Goal: Use online tool/utility: Utilize a website feature to perform a specific function

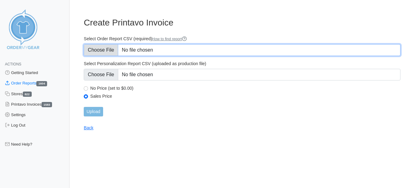
click at [98, 51] on input "Select Order Report CSV (required) How to find report" at bounding box center [242, 50] width 317 height 12
type input "C:\fakepath\Q6KM4_order_report.csv"
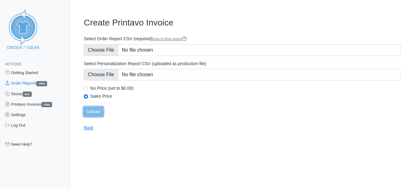
click at [96, 112] on input "Upload" at bounding box center [93, 112] width 19 height 10
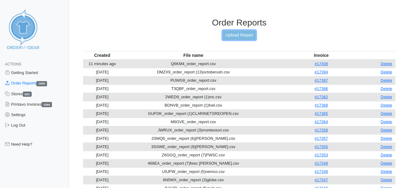
click at [235, 34] on link "Upload Report" at bounding box center [239, 35] width 33 height 10
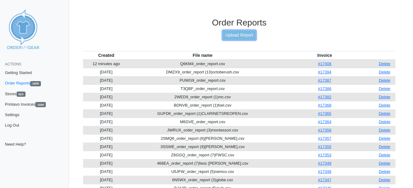
click at [245, 33] on link "Upload Report" at bounding box center [239, 35] width 33 height 10
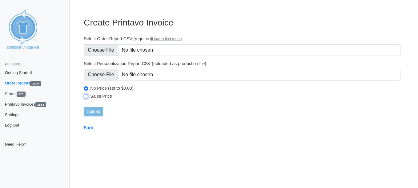
click at [87, 96] on input "Sales Price" at bounding box center [86, 97] width 4 height 4
radio input "true"
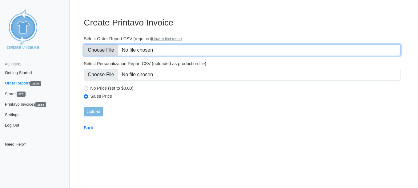
click at [100, 52] on input "Select Order Report CSV (required) How to find report" at bounding box center [242, 50] width 317 height 12
type input "C:\fakepath\SNXD3_order_report.csv"
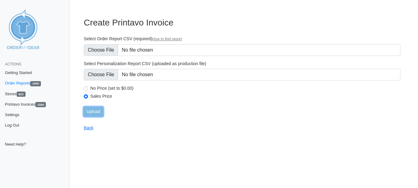
click at [93, 111] on input "Upload" at bounding box center [93, 112] width 19 height 10
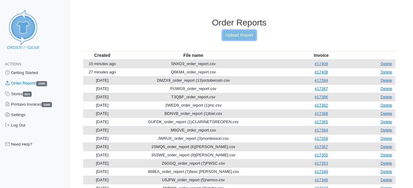
click at [248, 34] on link "Upload Report" at bounding box center [239, 35] width 33 height 10
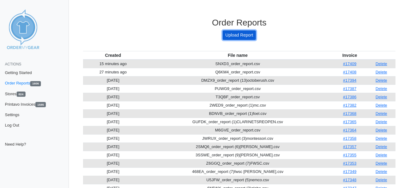
click at [241, 37] on link "Upload Report" at bounding box center [239, 35] width 33 height 10
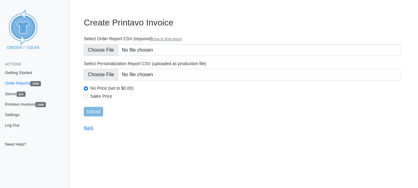
click at [83, 97] on main "Create Printavo Invoice Select Order Report CSV (required) How to find report S…" at bounding box center [242, 70] width 332 height 121
click at [85, 96] on input "Sales Price" at bounding box center [86, 97] width 4 height 4
radio input "true"
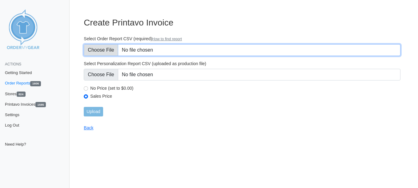
click at [101, 48] on input "Select Order Report CSV (required) How to find report" at bounding box center [242, 50] width 317 height 12
type input "C:\fakepath\DVDCJ_order_report (14)tuesday.csv"
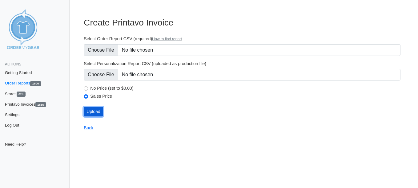
click at [90, 112] on input "Upload" at bounding box center [93, 112] width 19 height 10
